Goal: Transaction & Acquisition: Download file/media

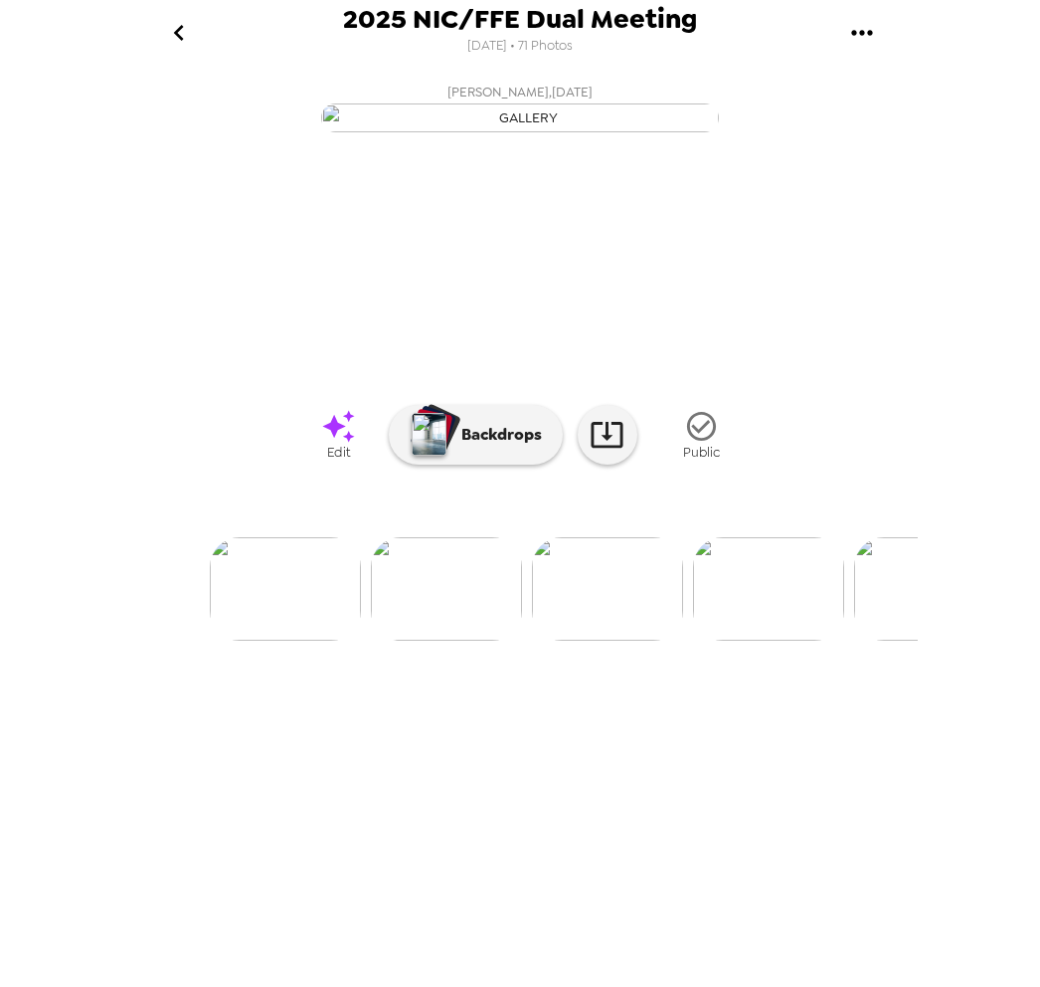
scroll to position [0, 239]
click at [596, 641] on img at bounding box center [603, 588] width 151 height 103
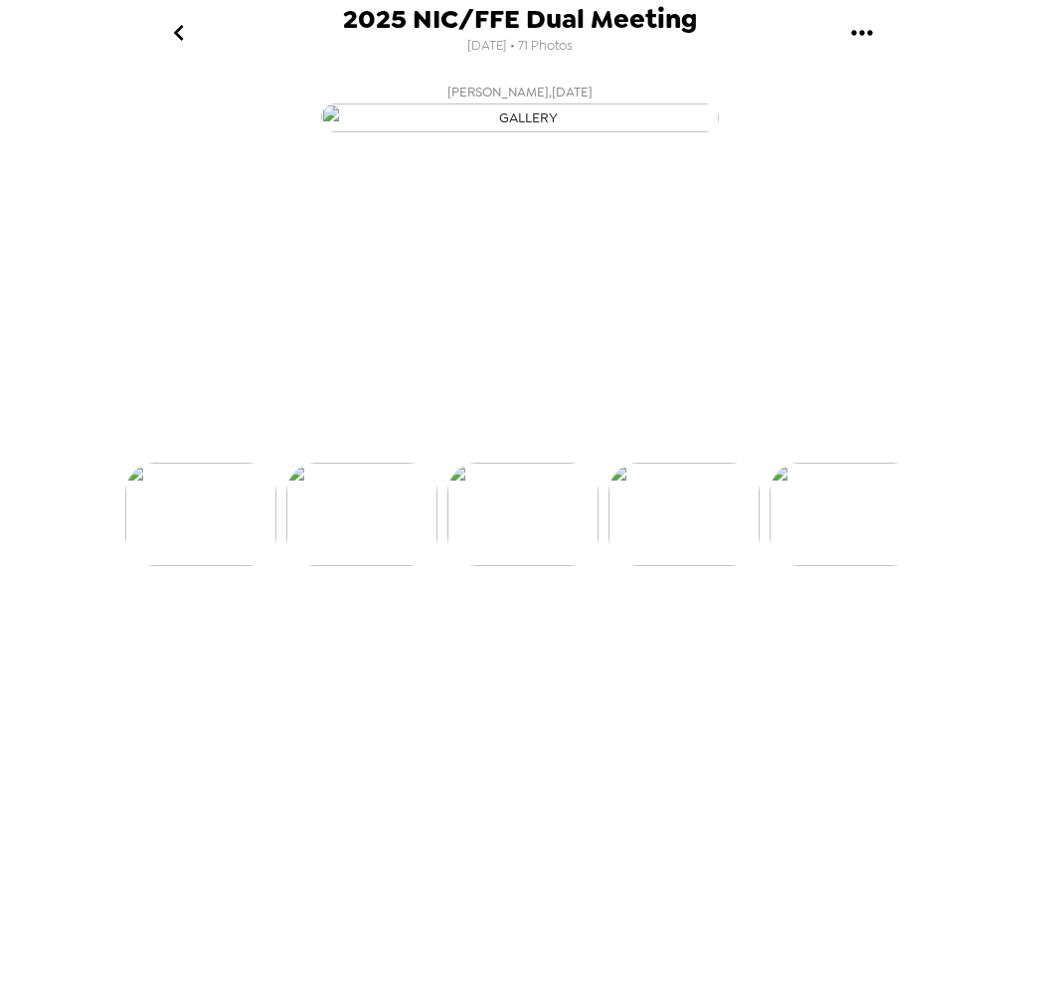
scroll to position [0, 321]
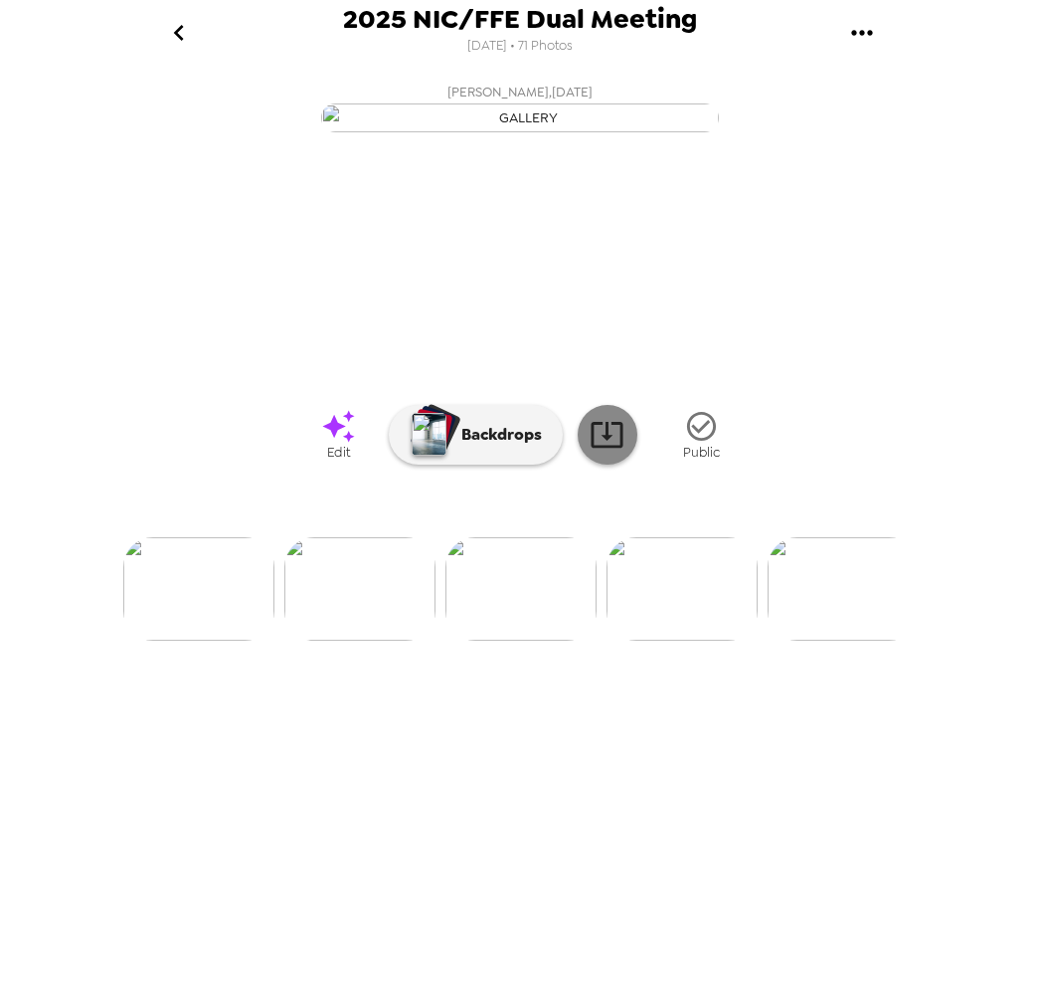
click at [610, 452] on icon at bounding box center [607, 434] width 35 height 35
click at [669, 641] on img at bounding box center [682, 588] width 151 height 103
click at [704, 641] on img at bounding box center [682, 588] width 151 height 103
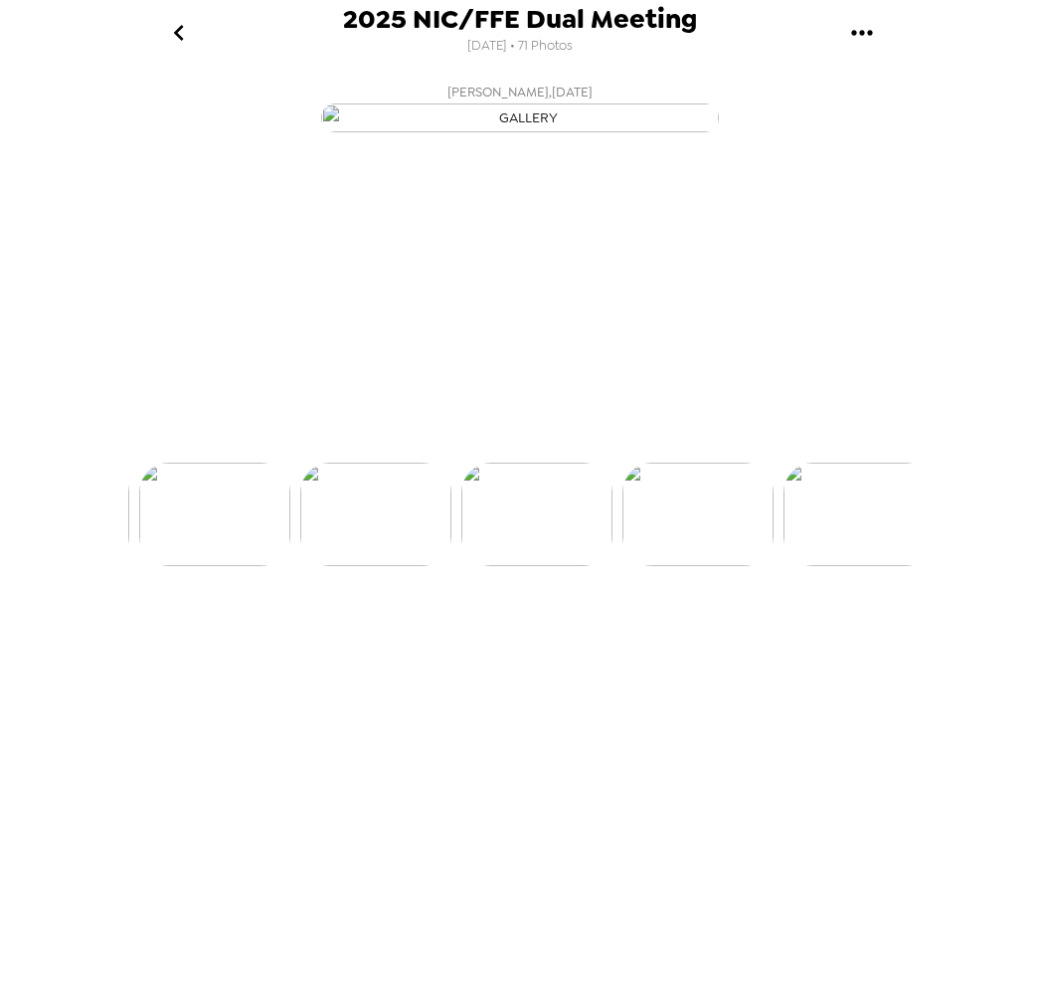
scroll to position [0, 644]
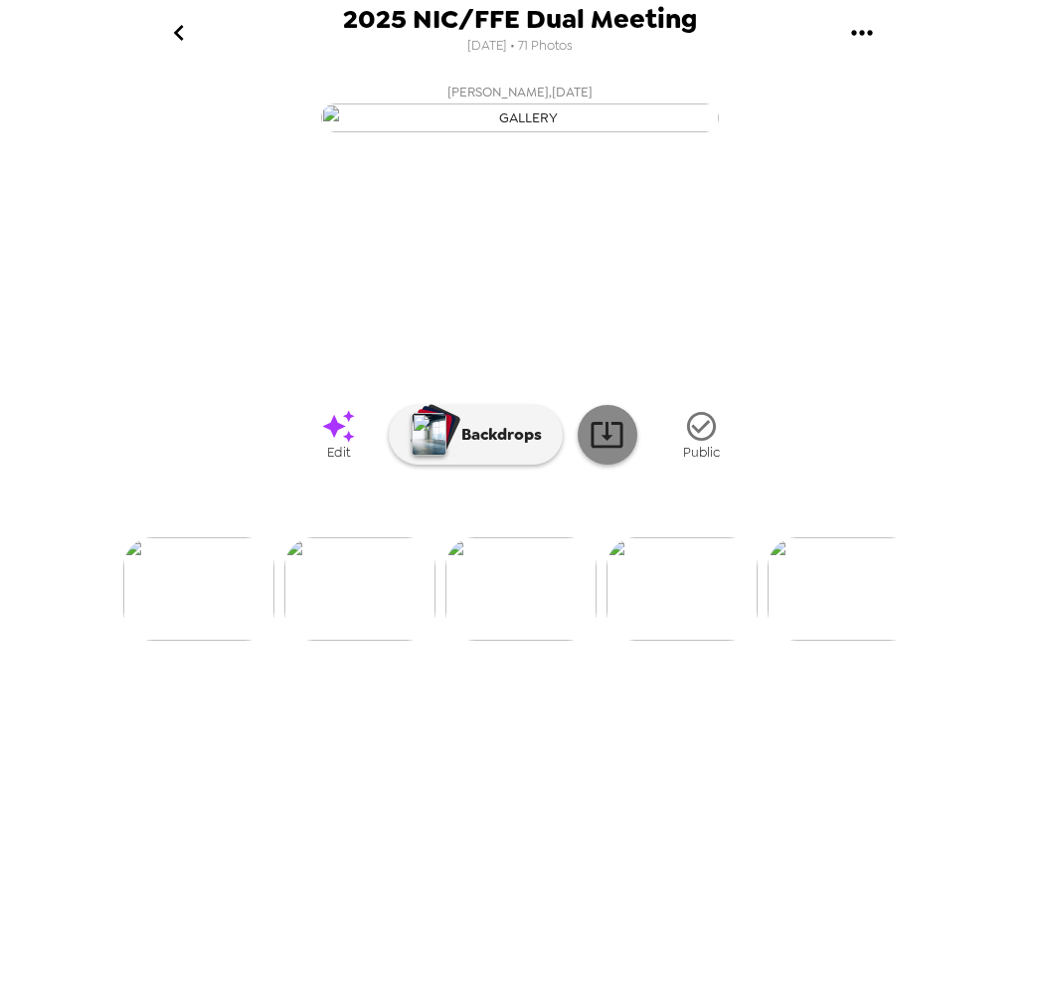
click at [599, 452] on icon at bounding box center [607, 434] width 35 height 35
click at [642, 641] on img at bounding box center [682, 588] width 151 height 103
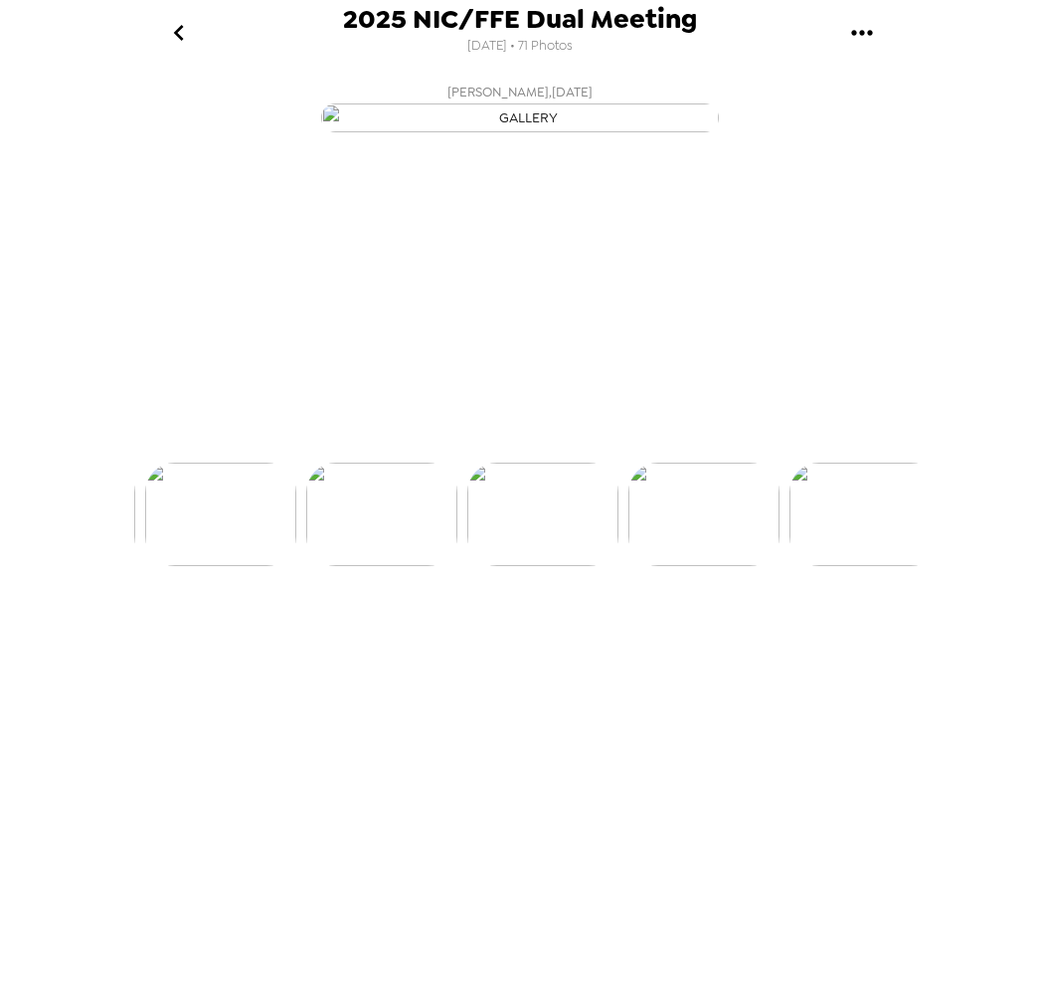
scroll to position [0, 805]
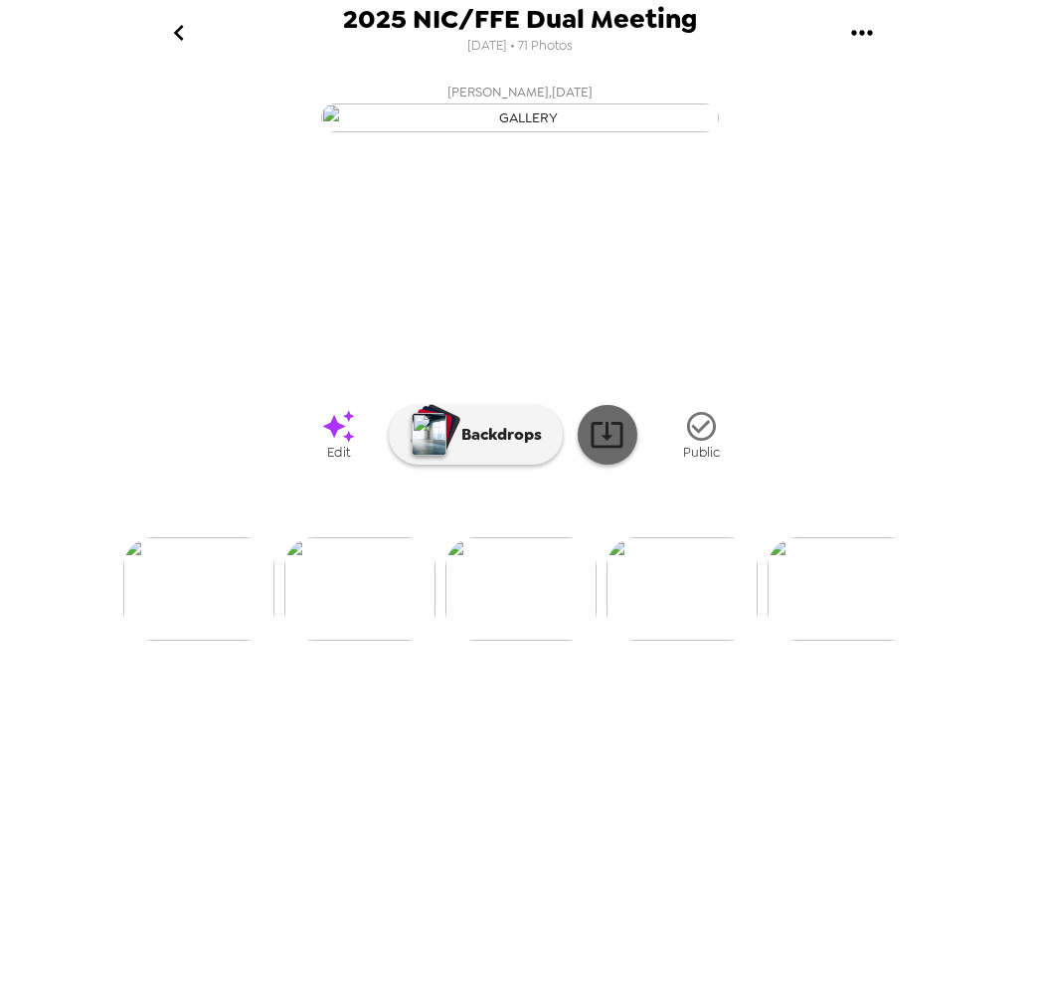
click at [596, 448] on icon at bounding box center [607, 435] width 32 height 26
click at [656, 641] on img at bounding box center [682, 588] width 151 height 103
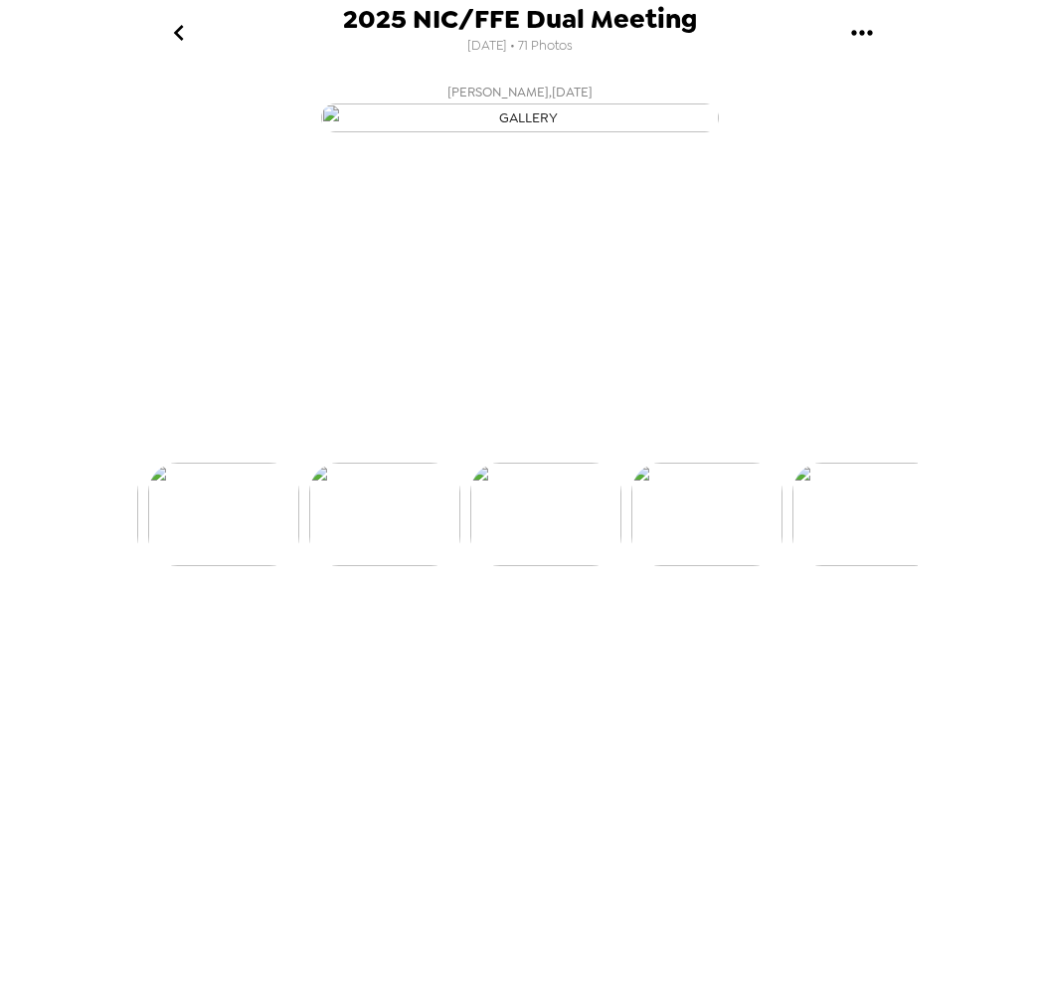
scroll to position [0, 966]
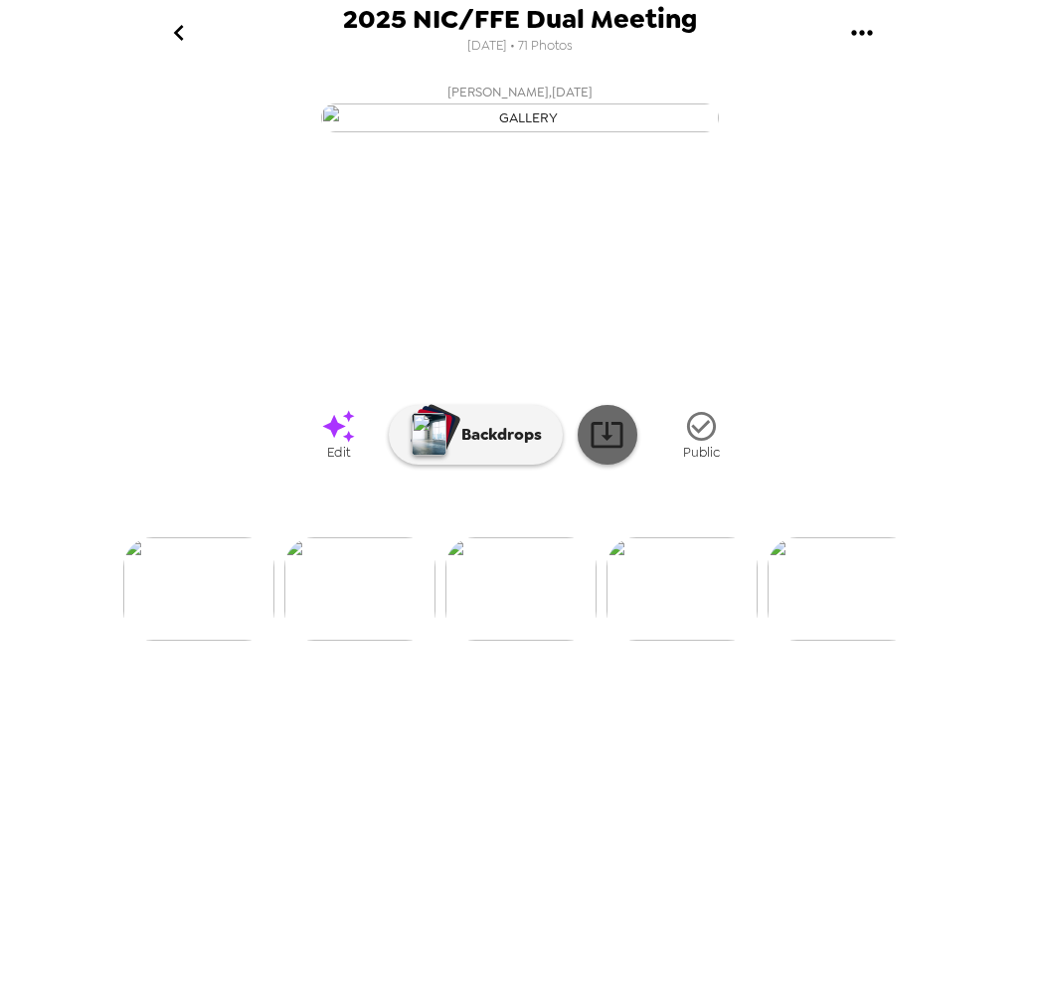
click at [604, 452] on icon at bounding box center [607, 434] width 35 height 35
click at [675, 641] on img at bounding box center [682, 588] width 151 height 103
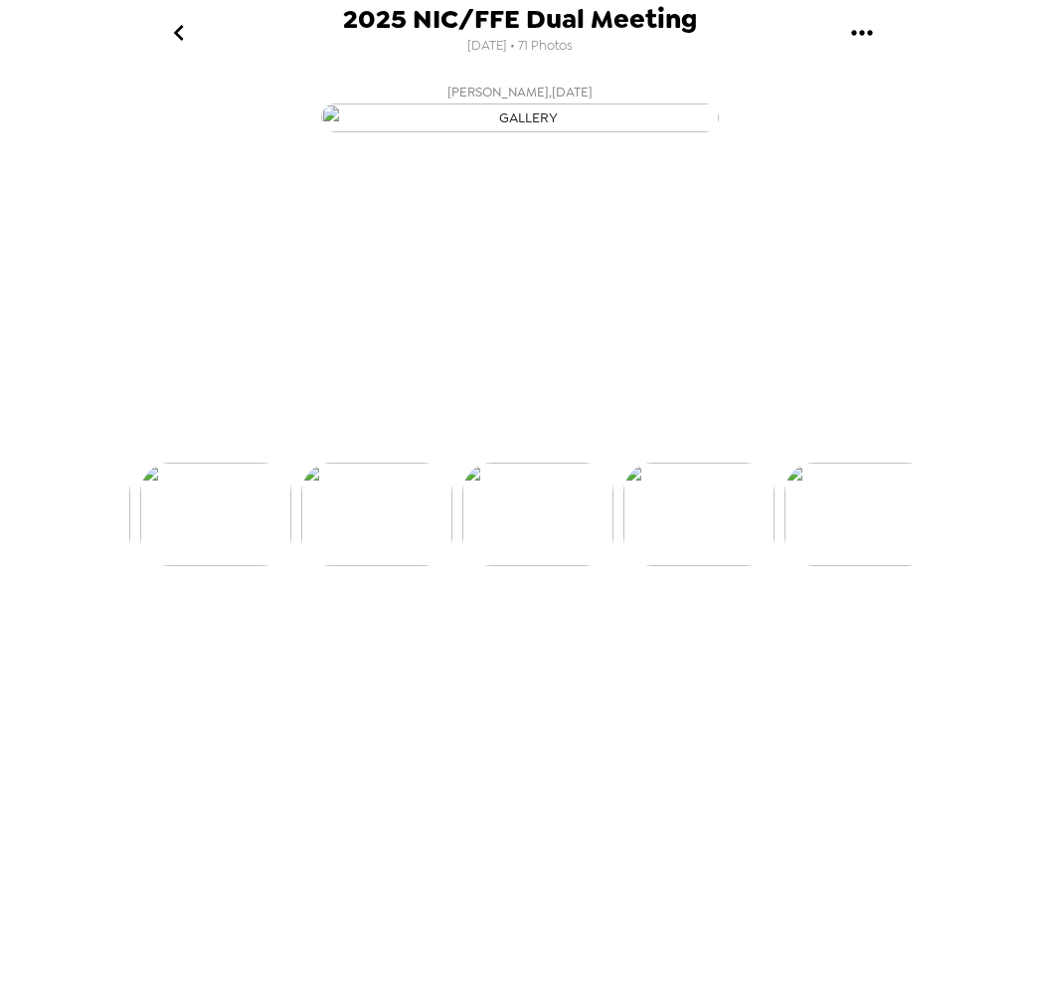
scroll to position [0, 1127]
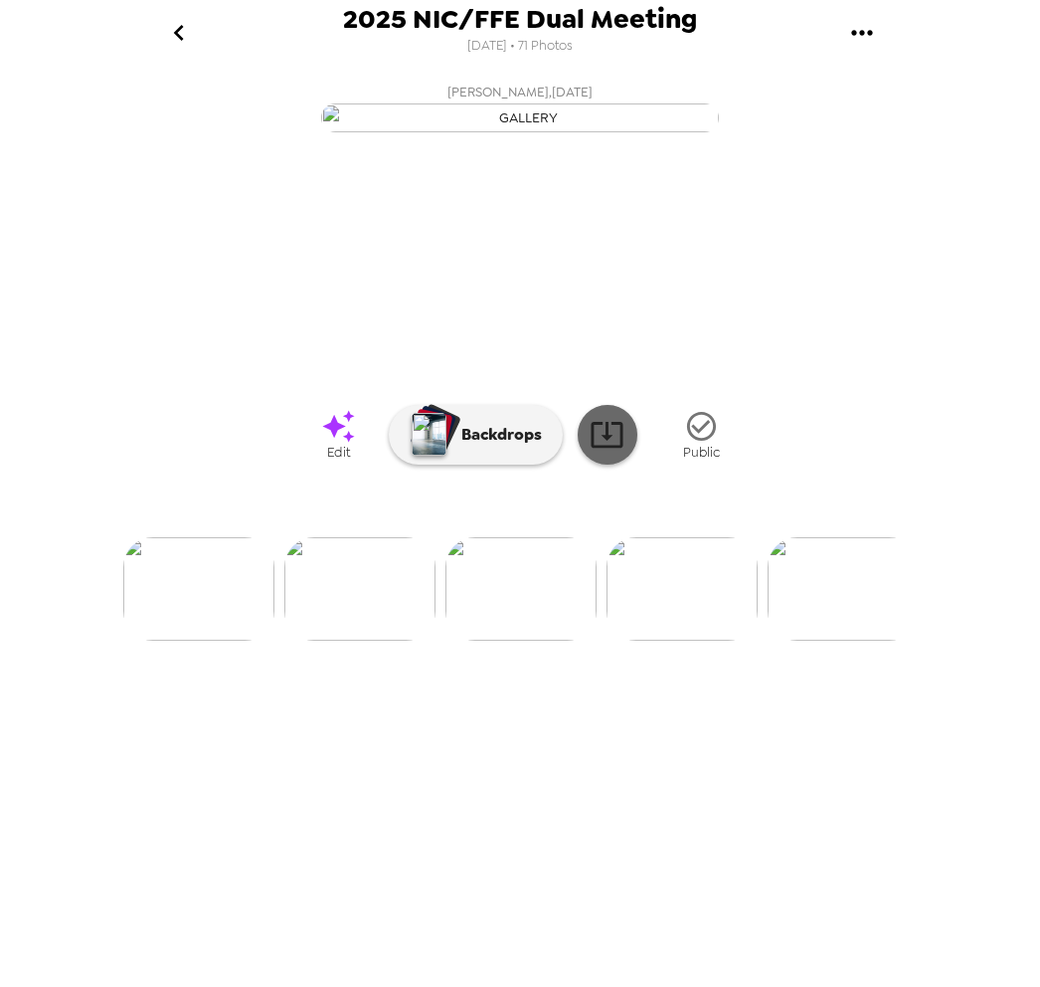
click at [608, 448] on icon at bounding box center [607, 435] width 32 height 26
click at [687, 641] on img at bounding box center [682, 588] width 151 height 103
click at [669, 641] on img at bounding box center [682, 588] width 151 height 103
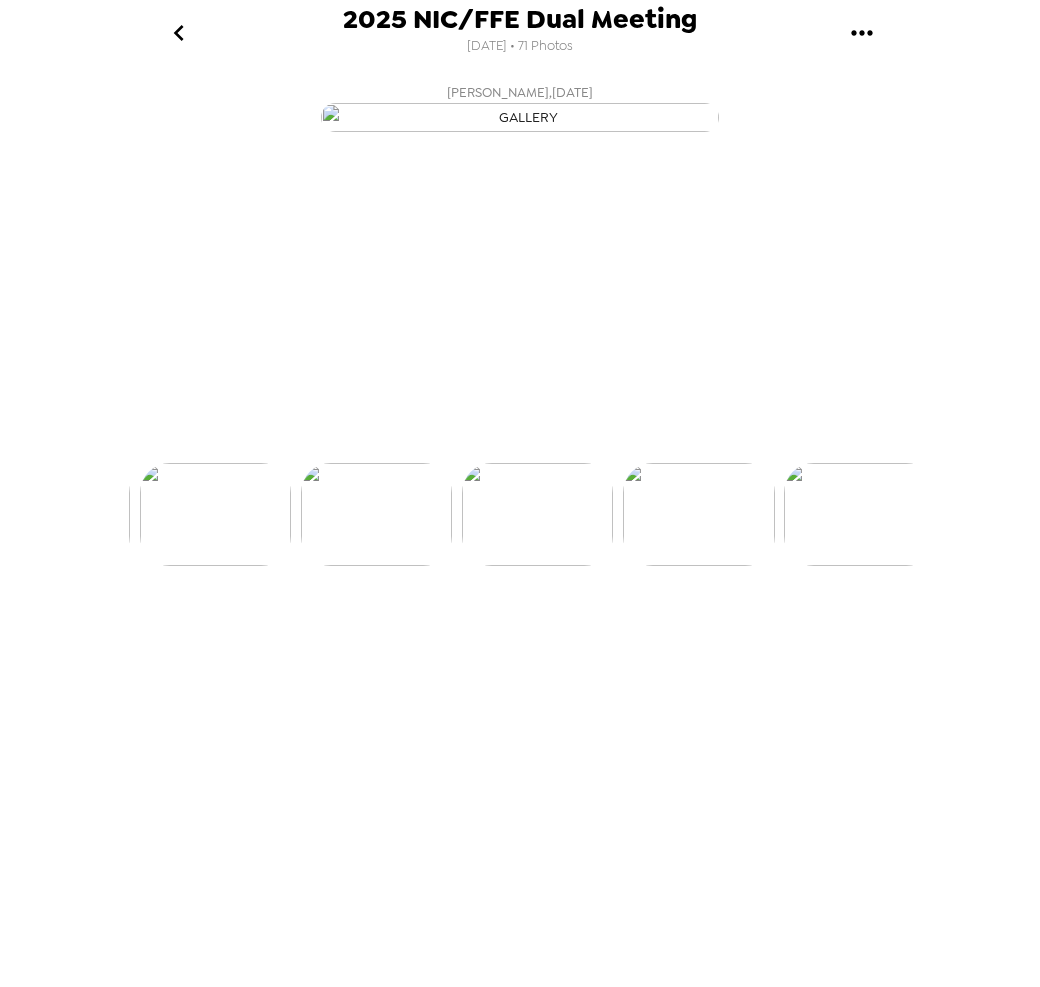
scroll to position [0, 1449]
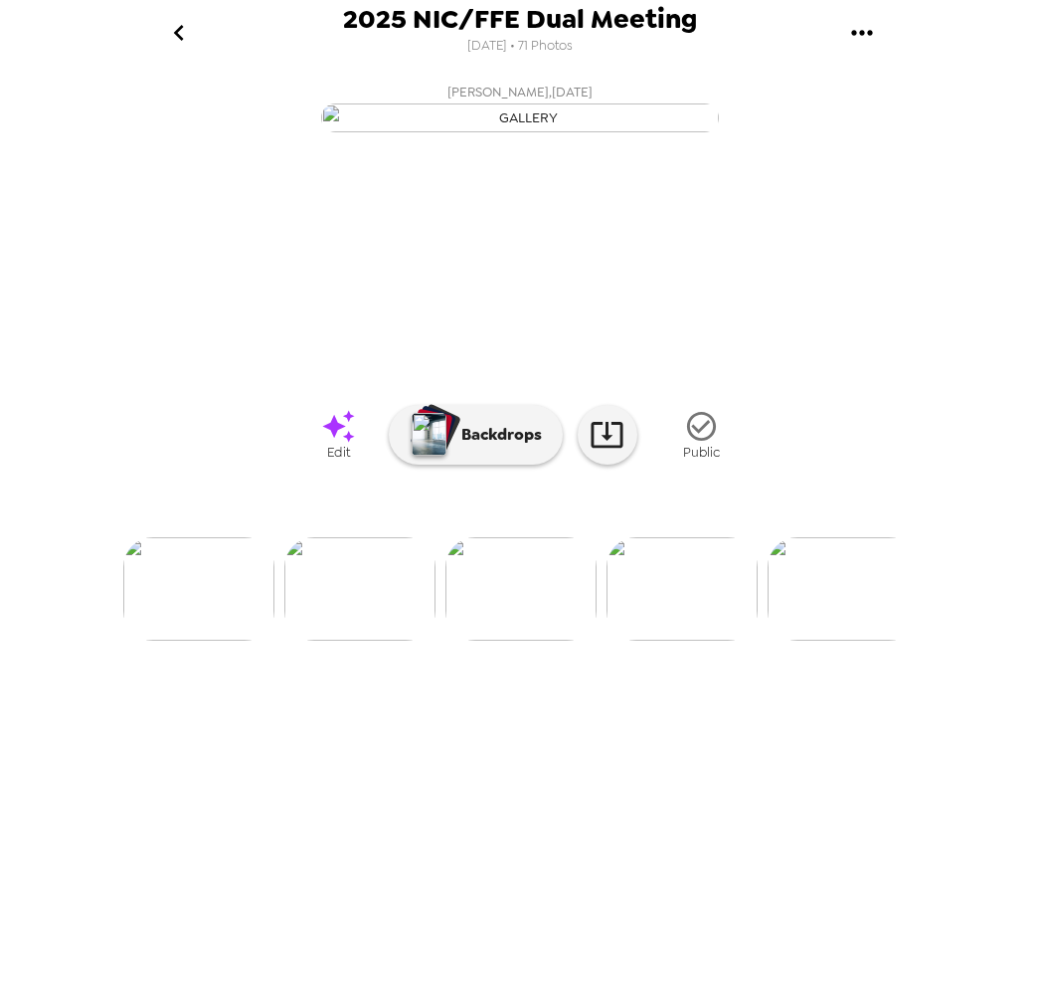
click at [404, 641] on img at bounding box center [359, 588] width 151 height 103
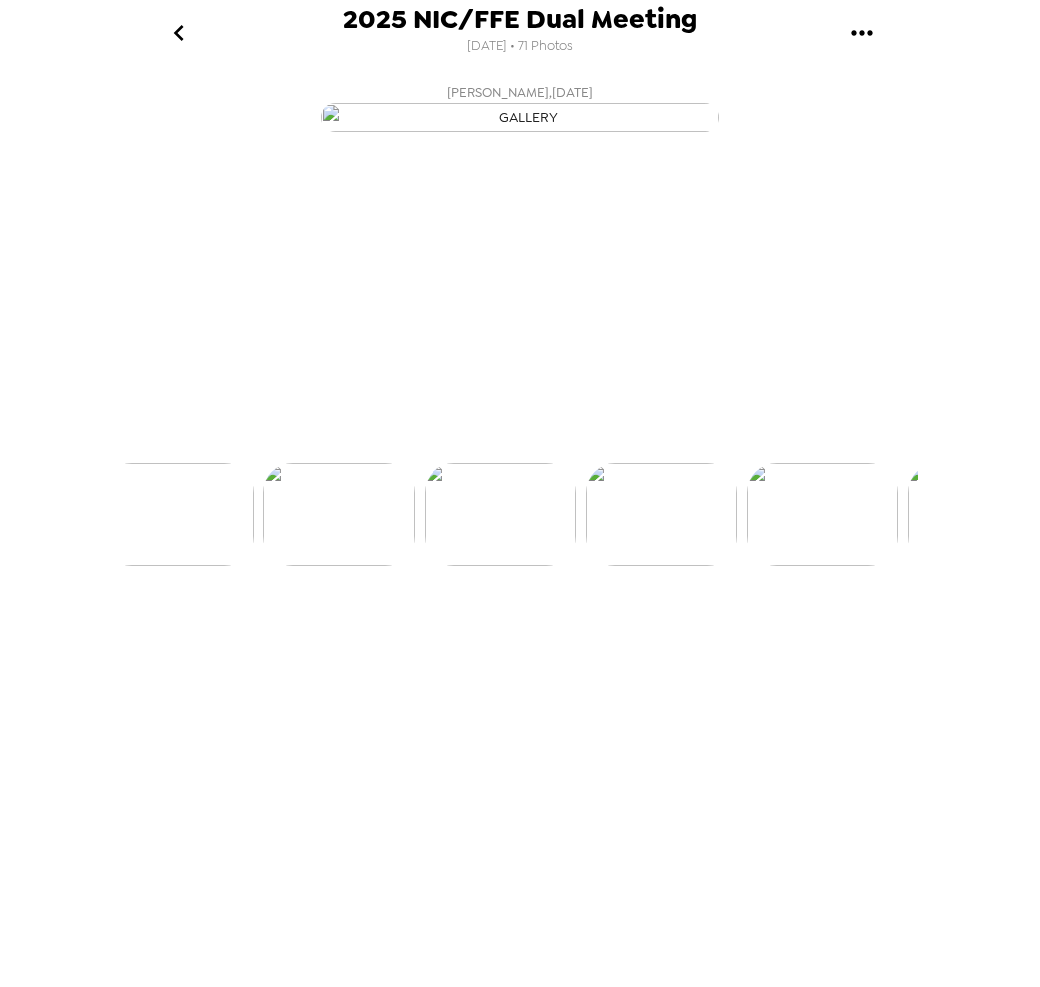
scroll to position [0, 1288]
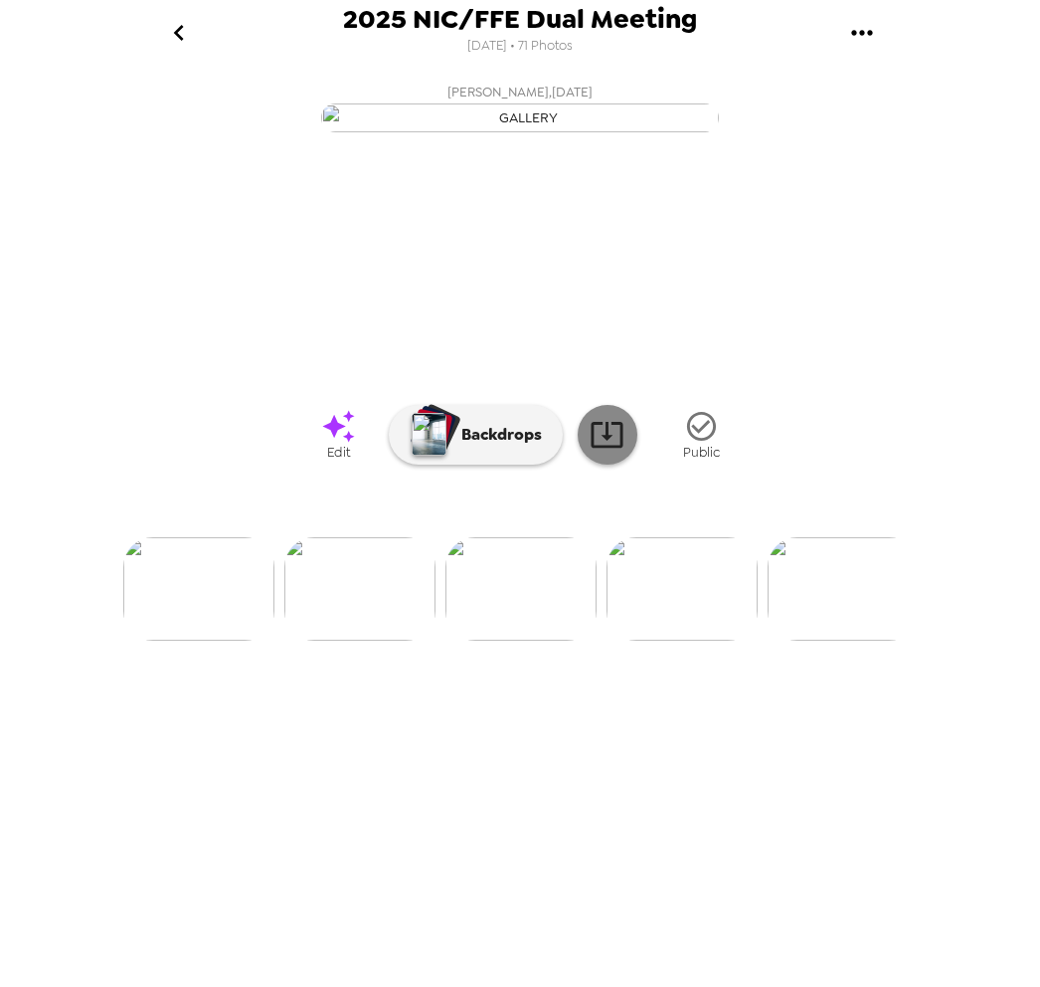
click at [608, 452] on icon at bounding box center [607, 434] width 35 height 35
click at [812, 641] on img at bounding box center [843, 588] width 151 height 103
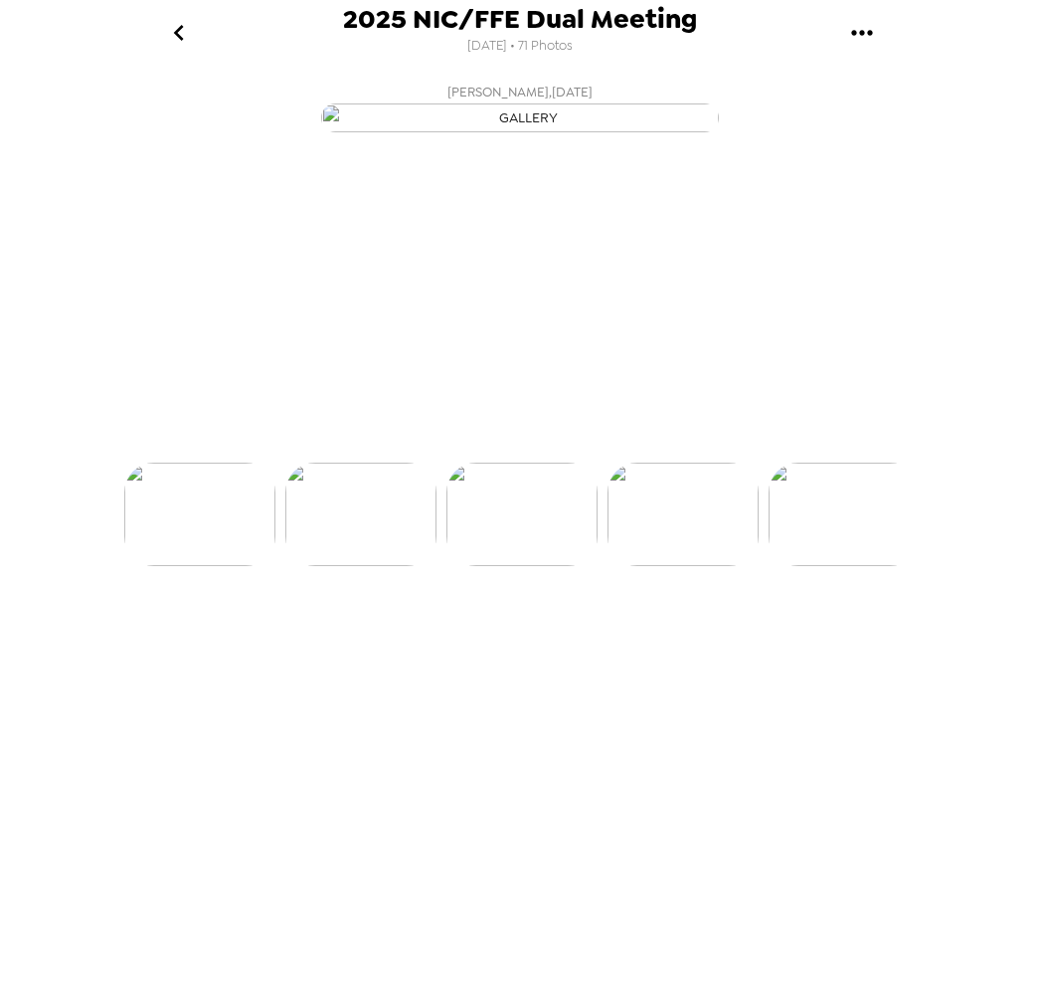
scroll to position [0, 1609]
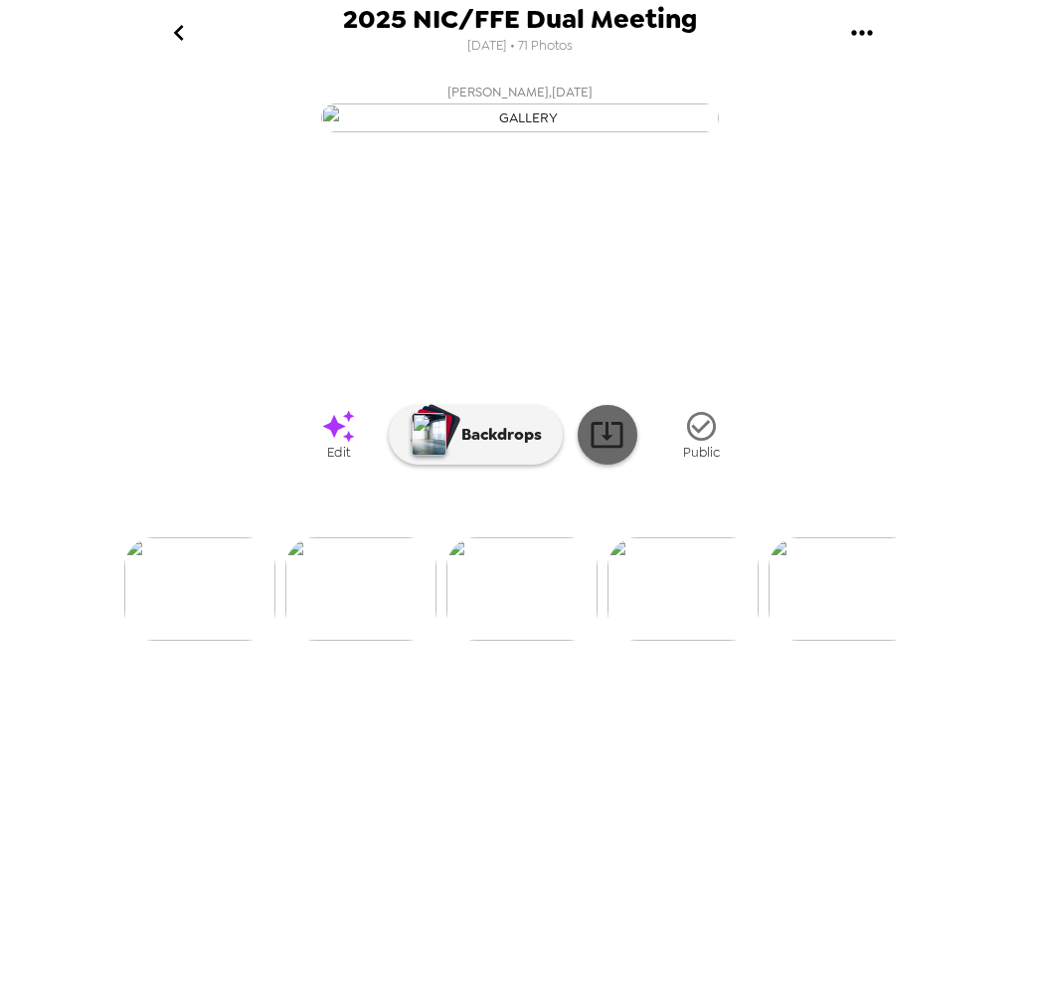
click at [595, 452] on icon at bounding box center [607, 434] width 35 height 35
click at [673, 641] on img at bounding box center [683, 588] width 151 height 103
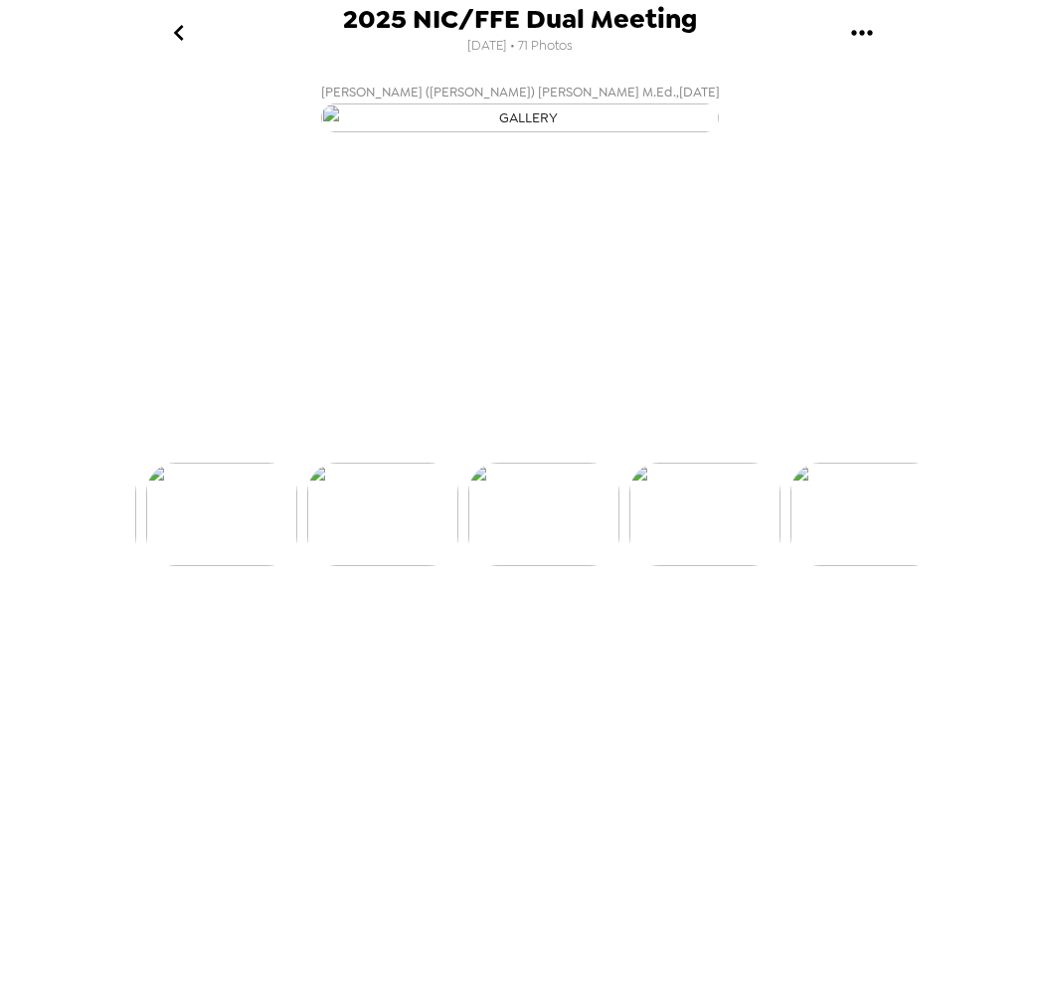
scroll to position [0, 1770]
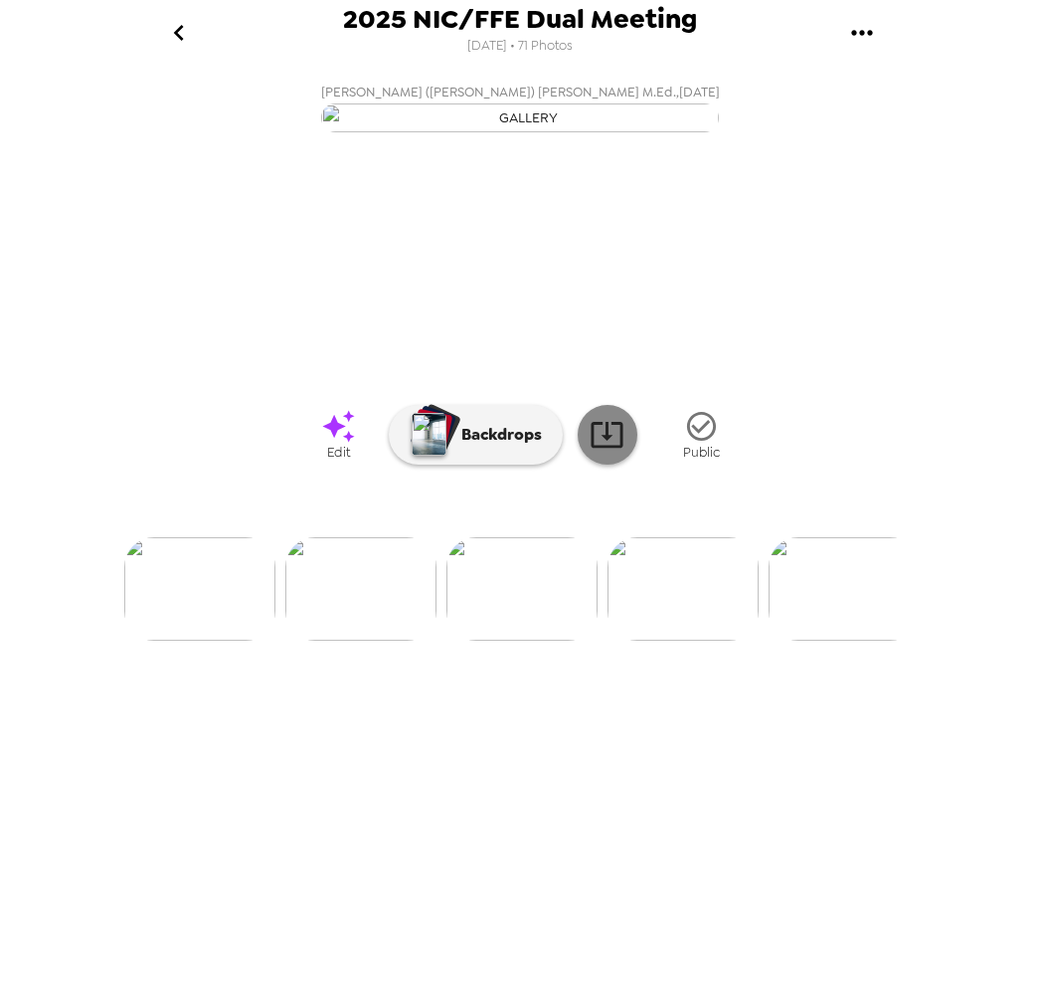
click at [585, 464] on link at bounding box center [608, 435] width 60 height 60
click at [692, 641] on img at bounding box center [683, 588] width 151 height 103
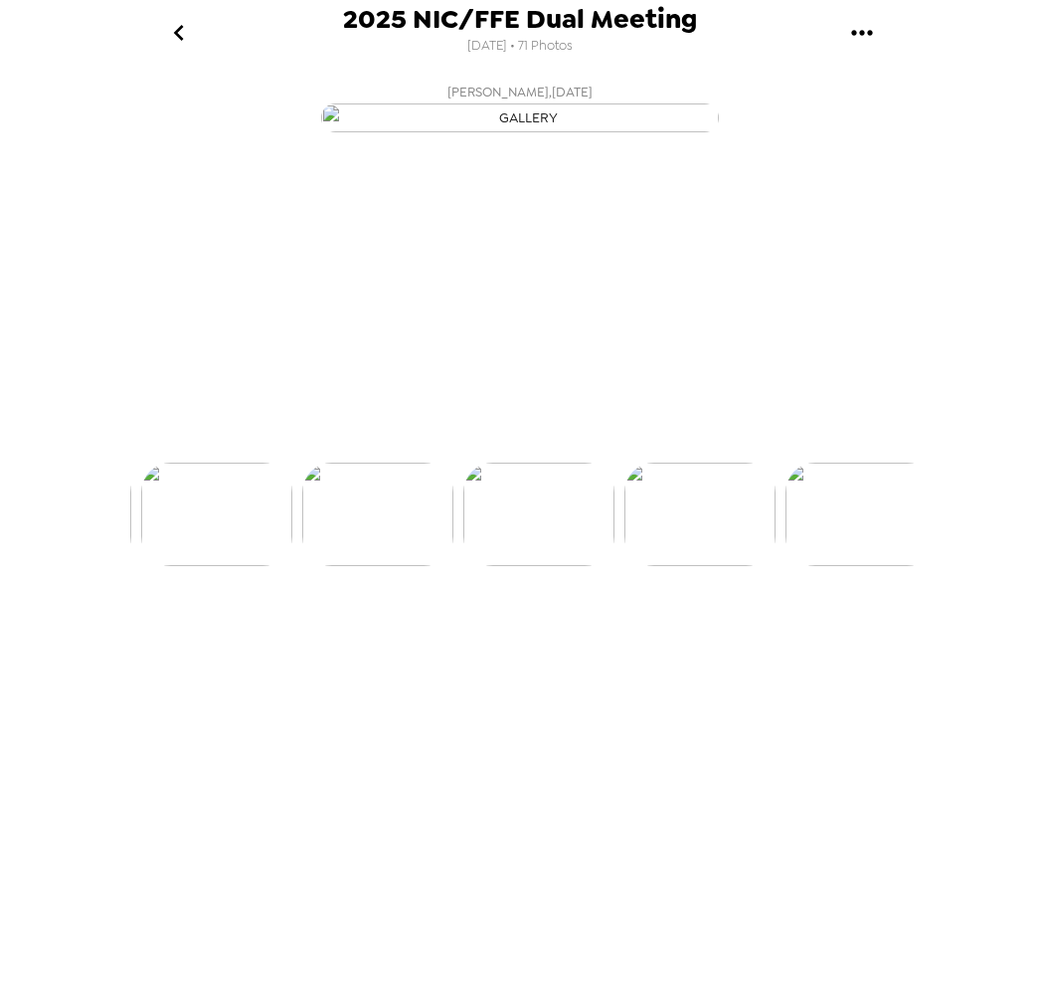
scroll to position [0, 1932]
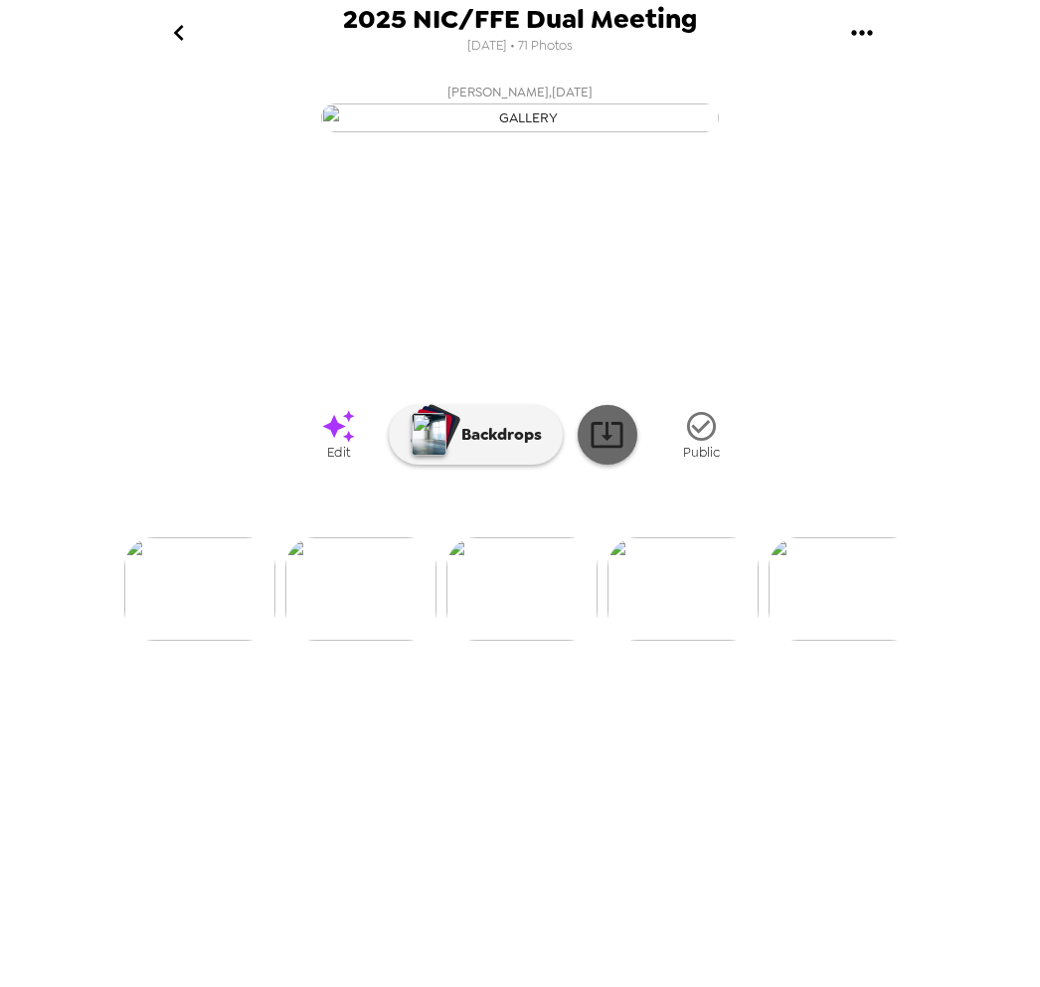
click at [597, 452] on icon at bounding box center [607, 434] width 35 height 35
click at [672, 641] on img at bounding box center [683, 588] width 151 height 103
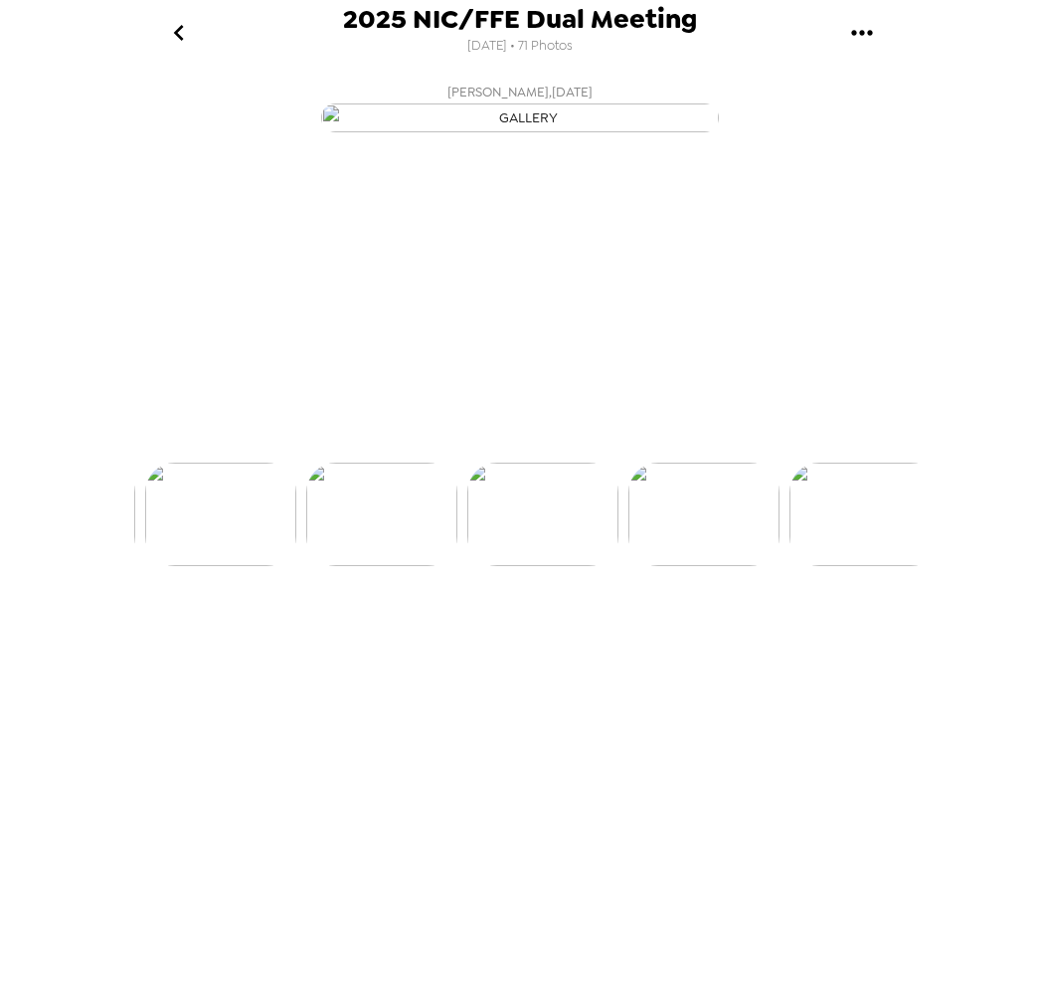
scroll to position [0, 2093]
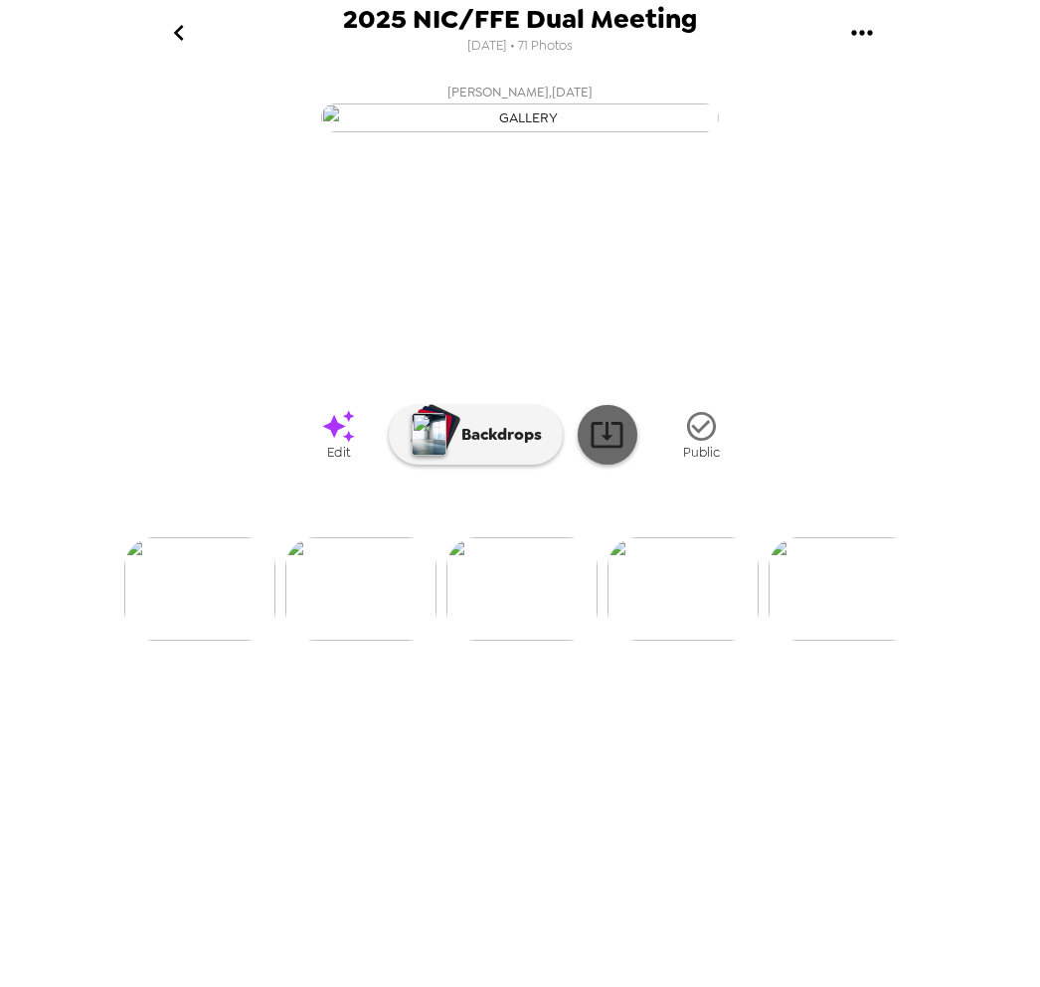
click at [609, 452] on icon at bounding box center [607, 434] width 35 height 35
click at [685, 641] on img at bounding box center [683, 588] width 151 height 103
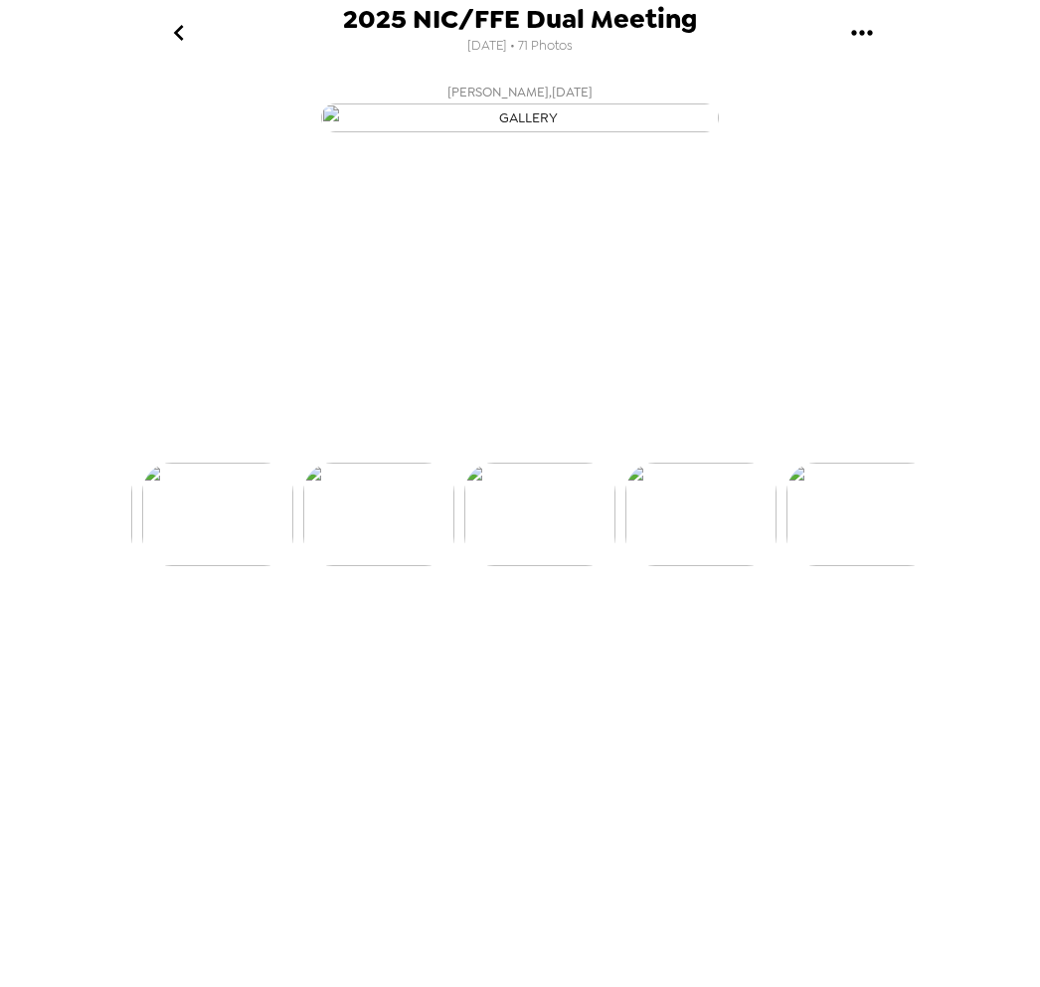
scroll to position [0, 2254]
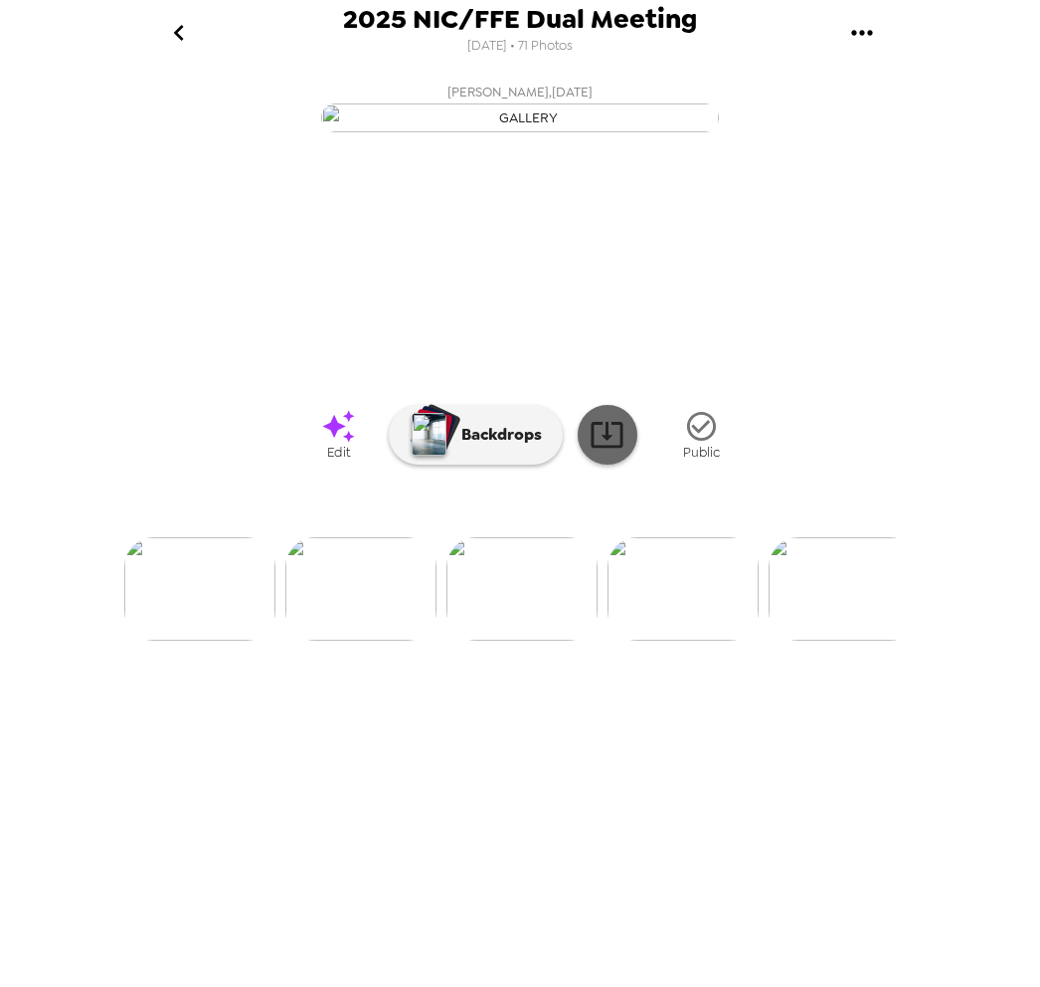
click at [614, 452] on icon at bounding box center [607, 434] width 35 height 35
click at [857, 27] on icon "gallery menu" at bounding box center [862, 33] width 32 height 32
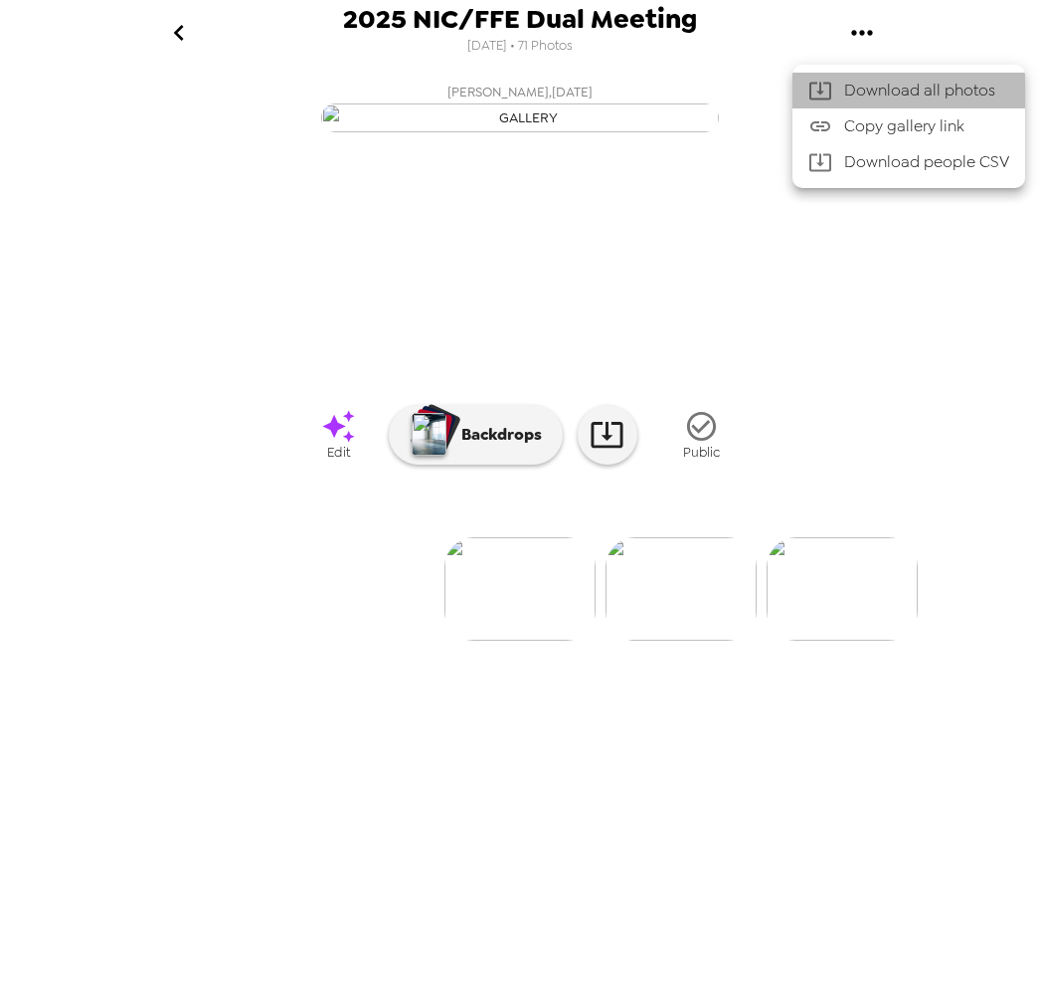
click at [881, 91] on span "Download all photos" at bounding box center [926, 91] width 165 height 24
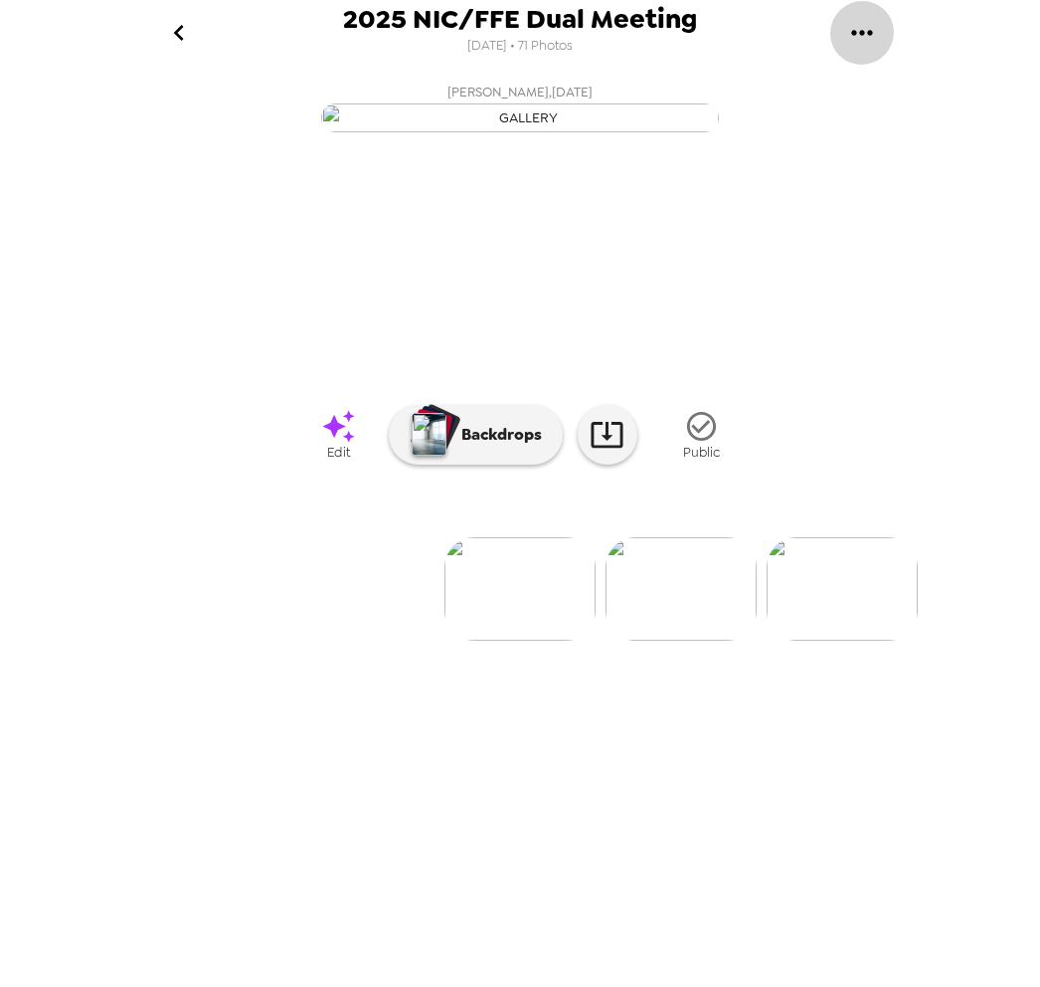
click at [858, 30] on icon "gallery menu" at bounding box center [862, 33] width 32 height 32
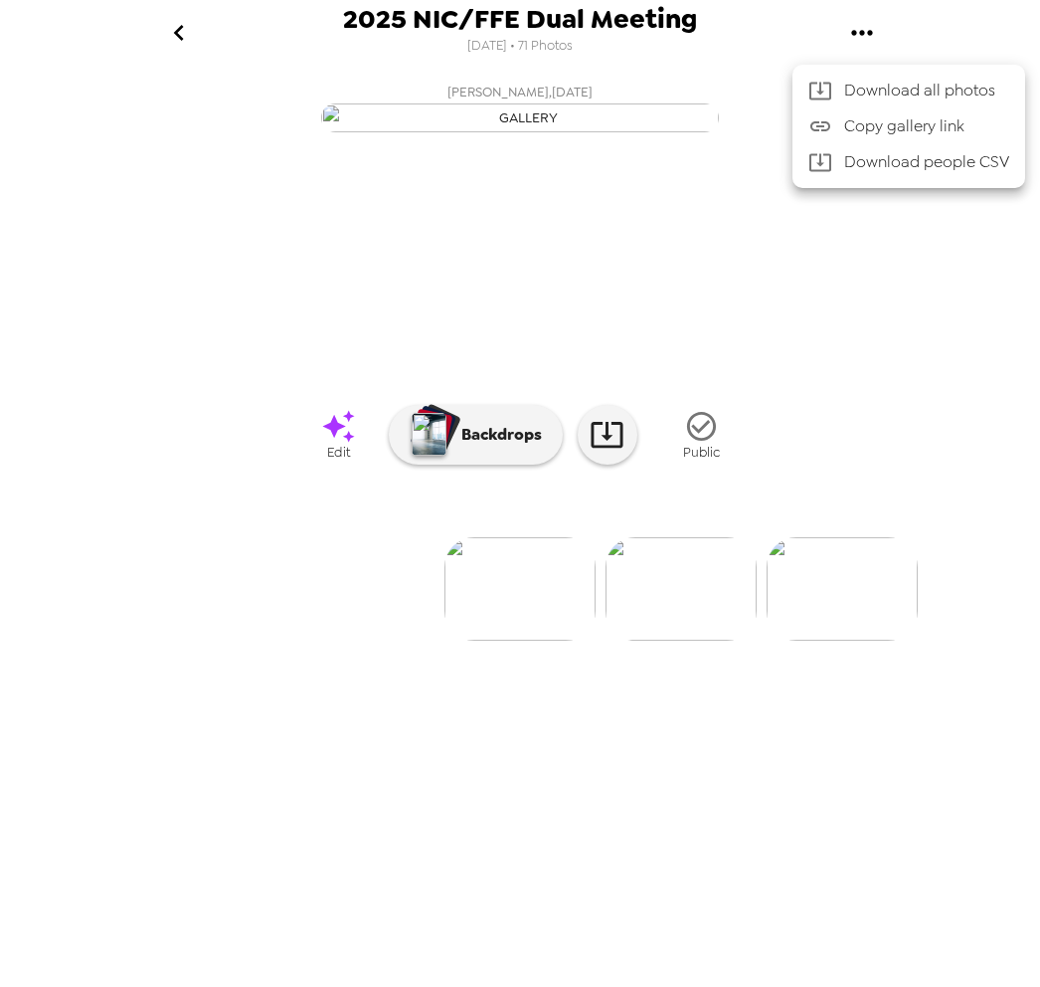
click at [892, 97] on span "Download all photos" at bounding box center [926, 91] width 165 height 24
